Goal: Book appointment/travel/reservation

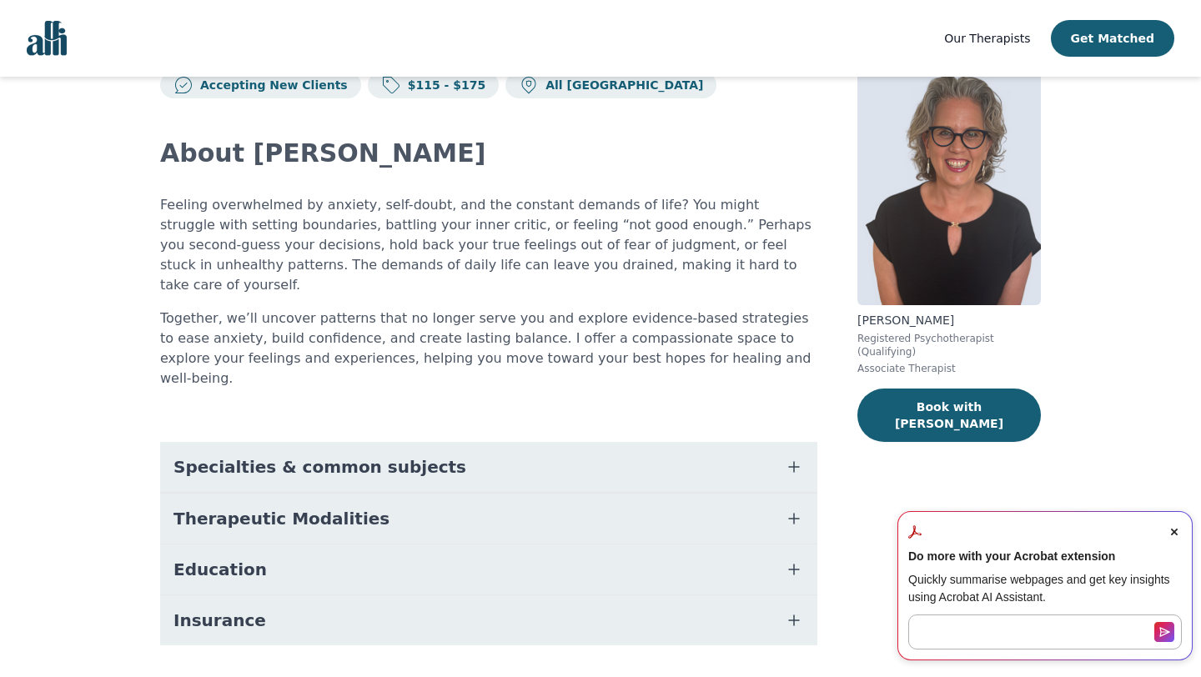
scroll to position [60, 0]
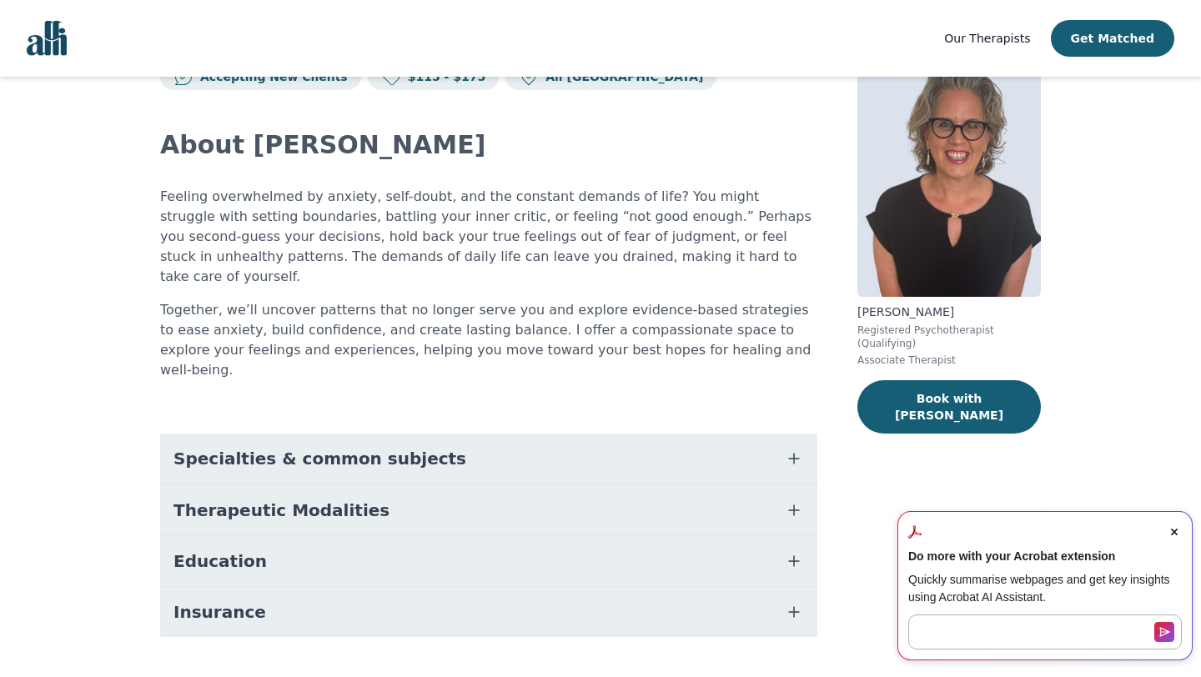
click at [799, 449] on icon "button" at bounding box center [794, 459] width 20 height 20
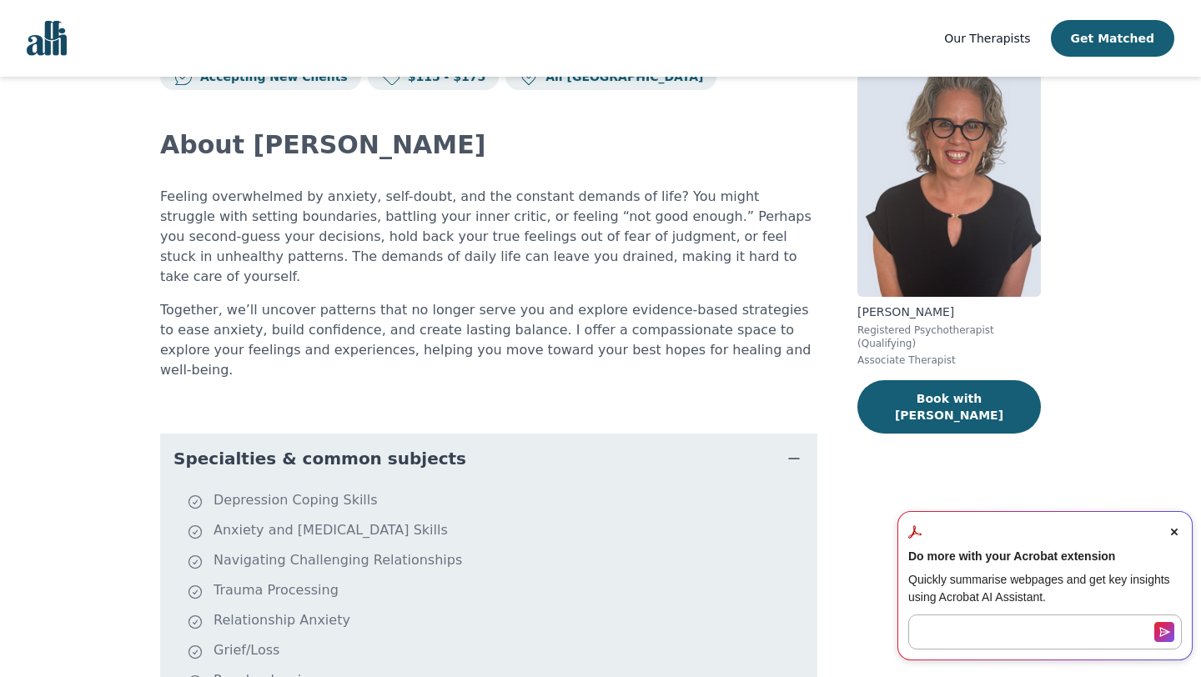
click at [799, 449] on icon "button" at bounding box center [794, 459] width 20 height 20
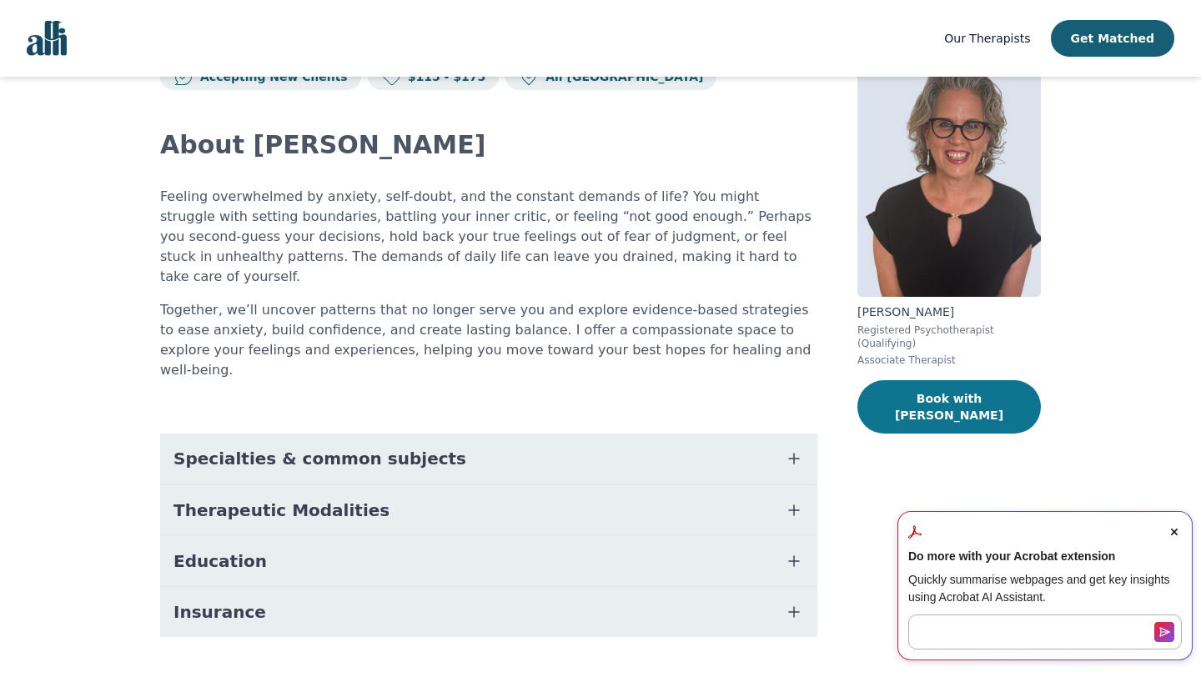
click at [927, 394] on button "Book with [PERSON_NAME]" at bounding box center [948, 406] width 183 height 53
